Goal: Information Seeking & Learning: Learn about a topic

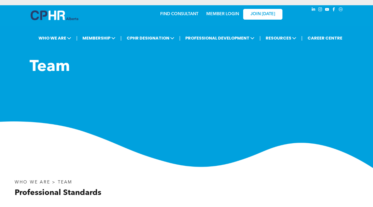
scroll to position [1181, 0]
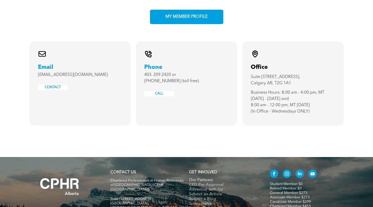
click at [204, 178] on span "Our Partners" at bounding box center [201, 180] width 24 height 5
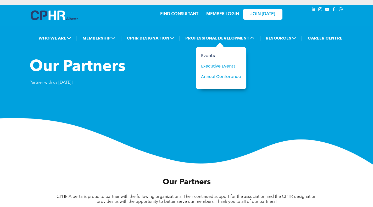
click at [211, 54] on div "Events" at bounding box center [219, 55] width 36 height 7
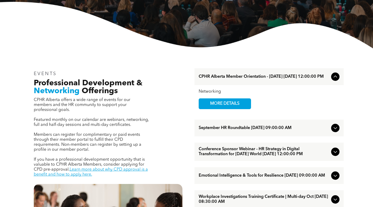
scroll to position [131, 0]
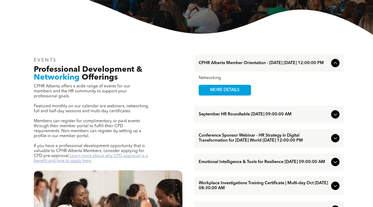
click at [91, 154] on link "Learn more about why CPD approval is a benefit and how to apply here." at bounding box center [91, 158] width 114 height 9
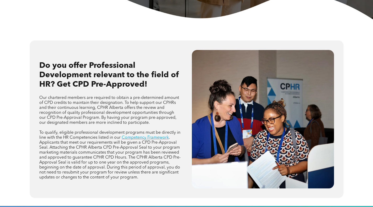
scroll to position [183, 0]
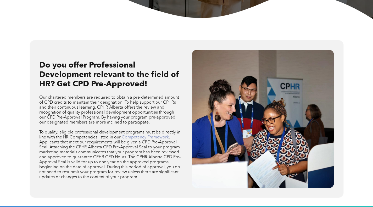
click at [138, 139] on link "Competency Framework" at bounding box center [145, 137] width 47 height 4
